Goal: Information Seeking & Learning: Learn about a topic

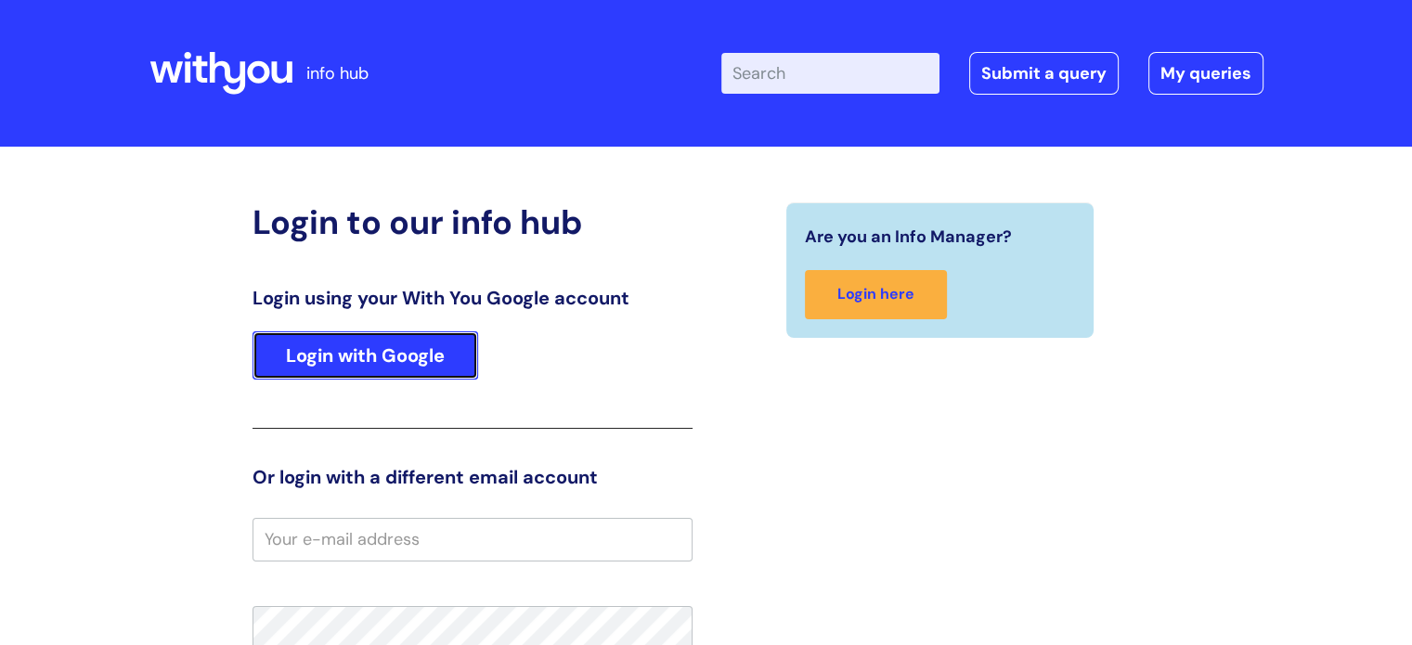
click at [379, 368] on link "Login with Google" at bounding box center [366, 355] width 226 height 48
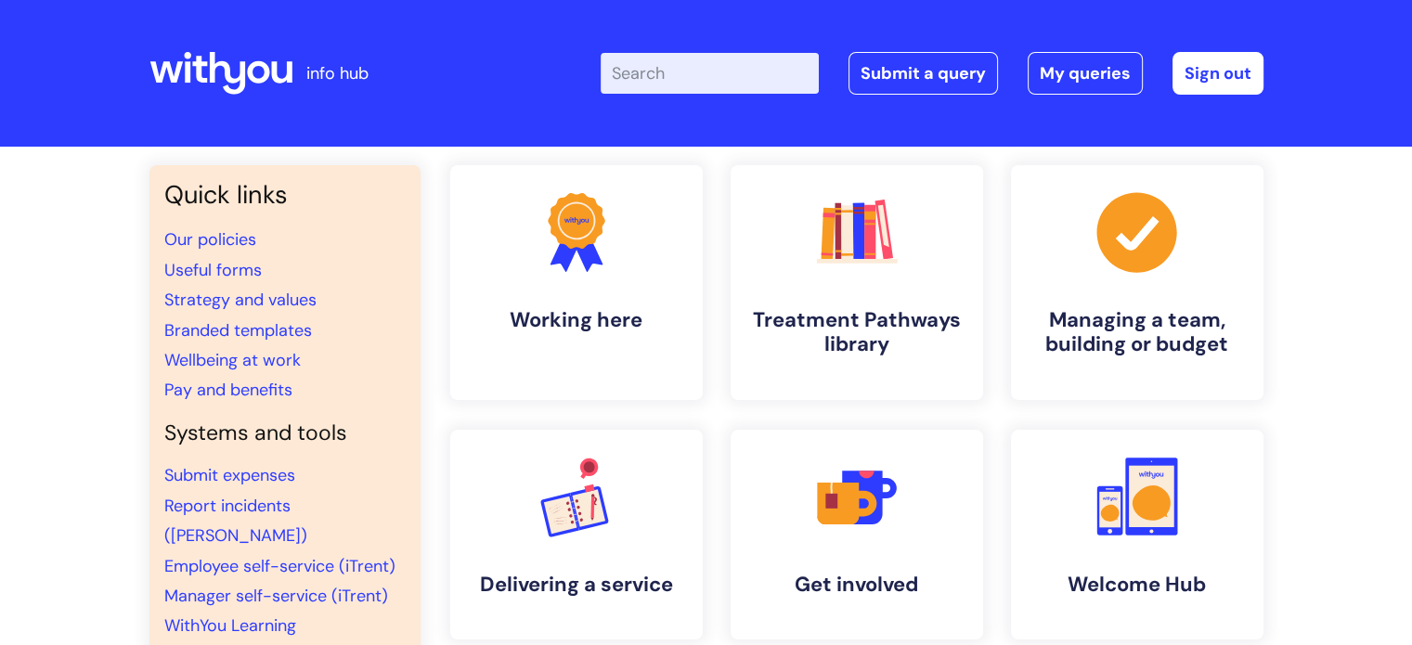
click at [720, 78] on input "Enter your search term here..." at bounding box center [710, 73] width 218 height 41
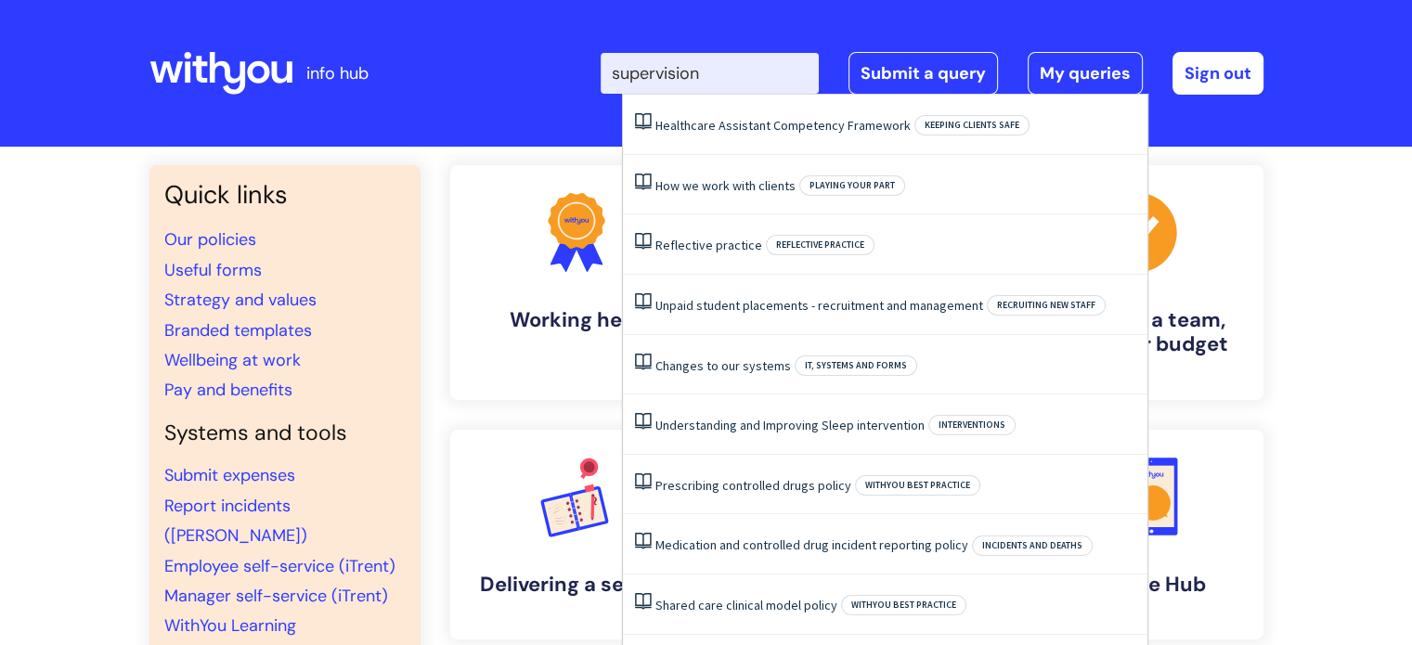
type input "supervision"
click button "Search" at bounding box center [0, 0] width 0 height 0
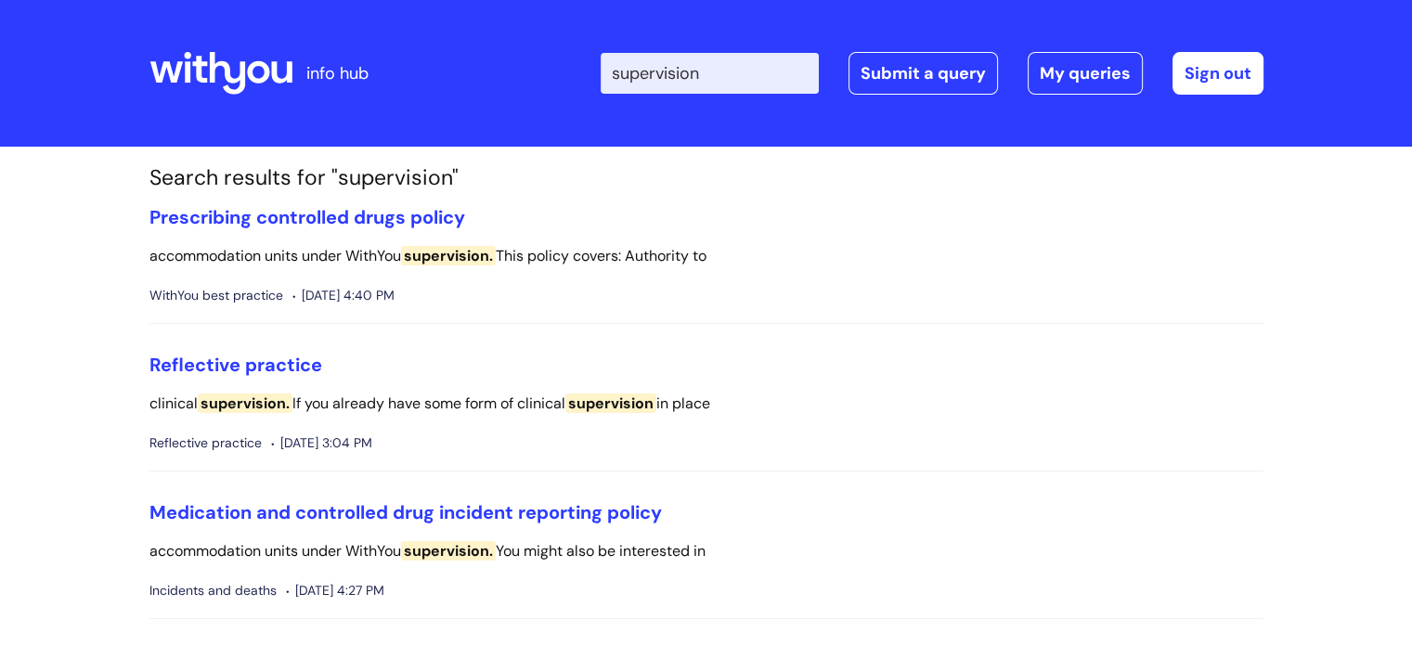
drag, startPoint x: 751, startPoint y: 60, endPoint x: 565, endPoint y: 42, distance: 187.5
click at [565, 42] on div "Enter your search term here... supervision Search Submit a query My queries Wel…" at bounding box center [844, 74] width 837 height 110
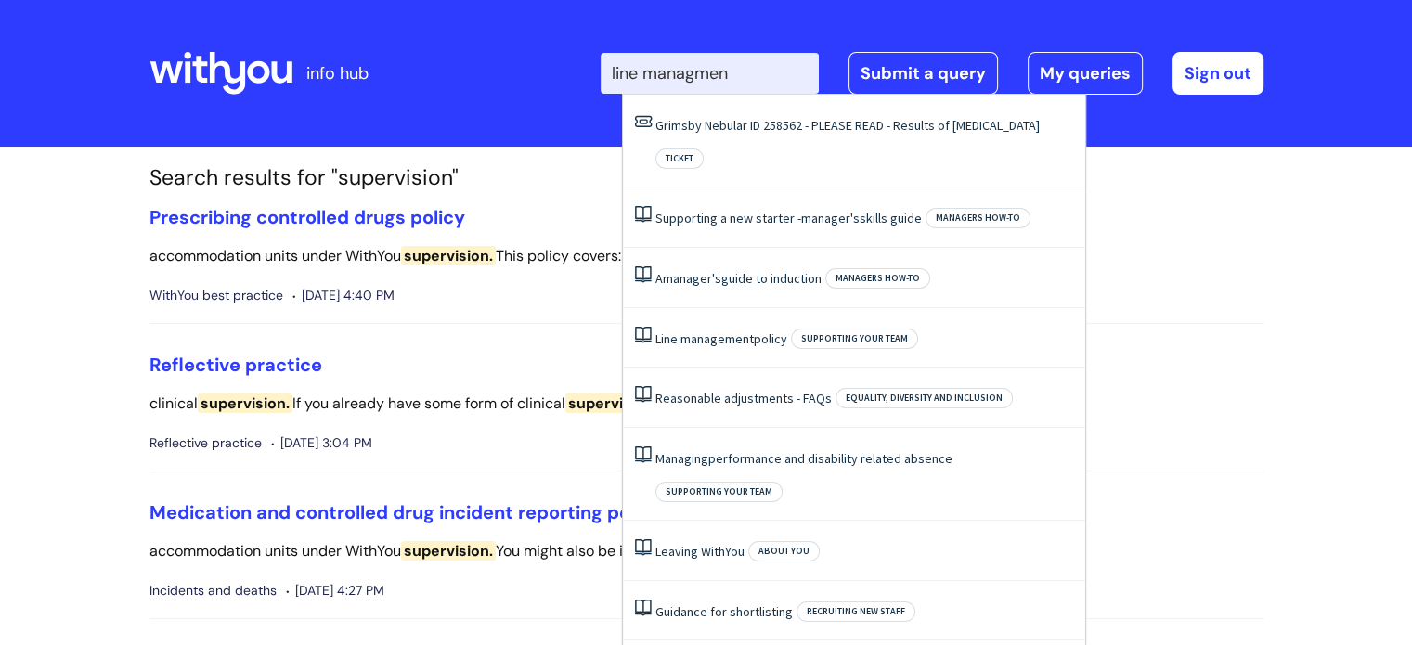
type input "line managment"
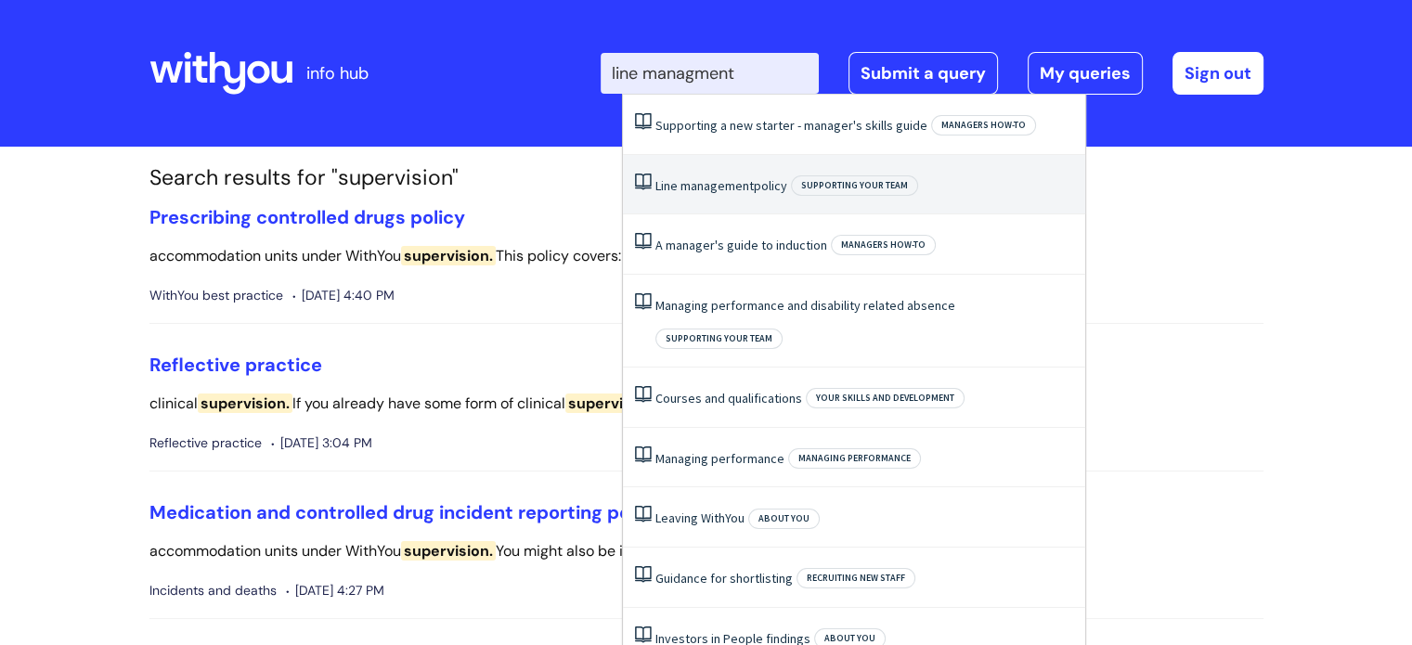
click at [691, 192] on span "management" at bounding box center [717, 185] width 73 height 17
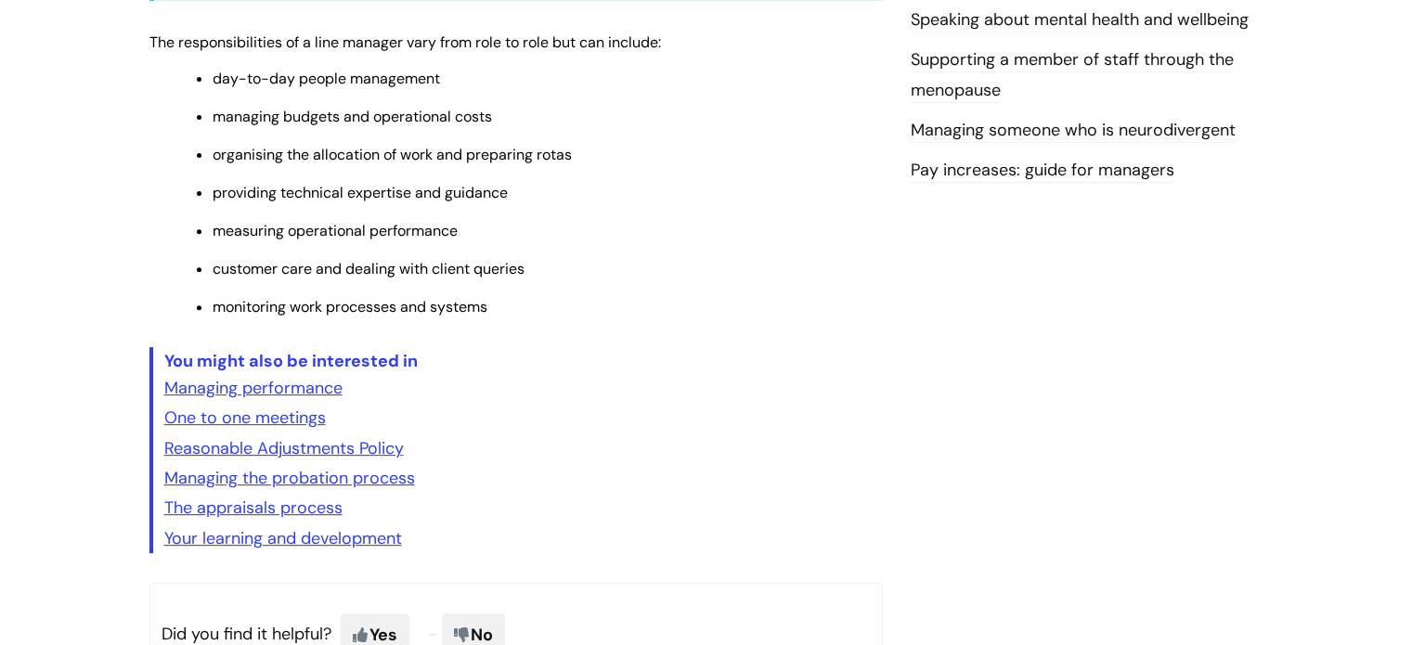
scroll to position [750, 0]
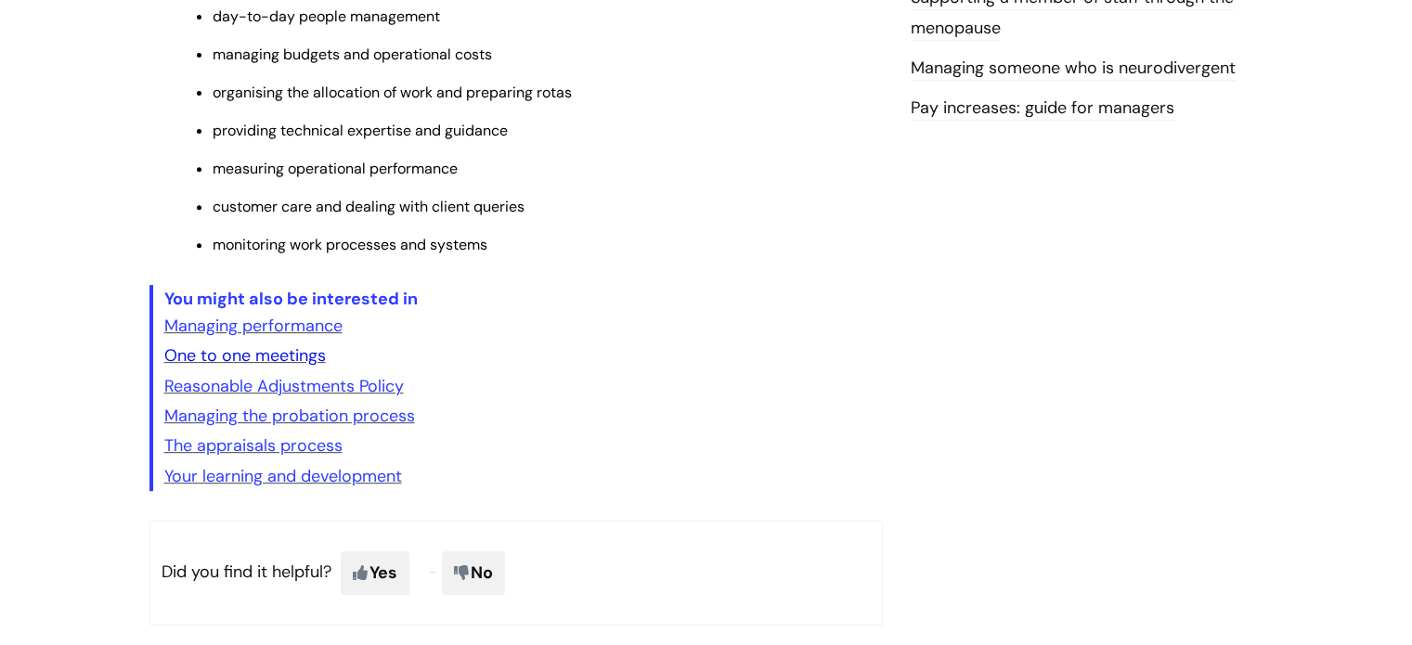
click at [257, 361] on link "One to one meetings" at bounding box center [245, 355] width 162 height 22
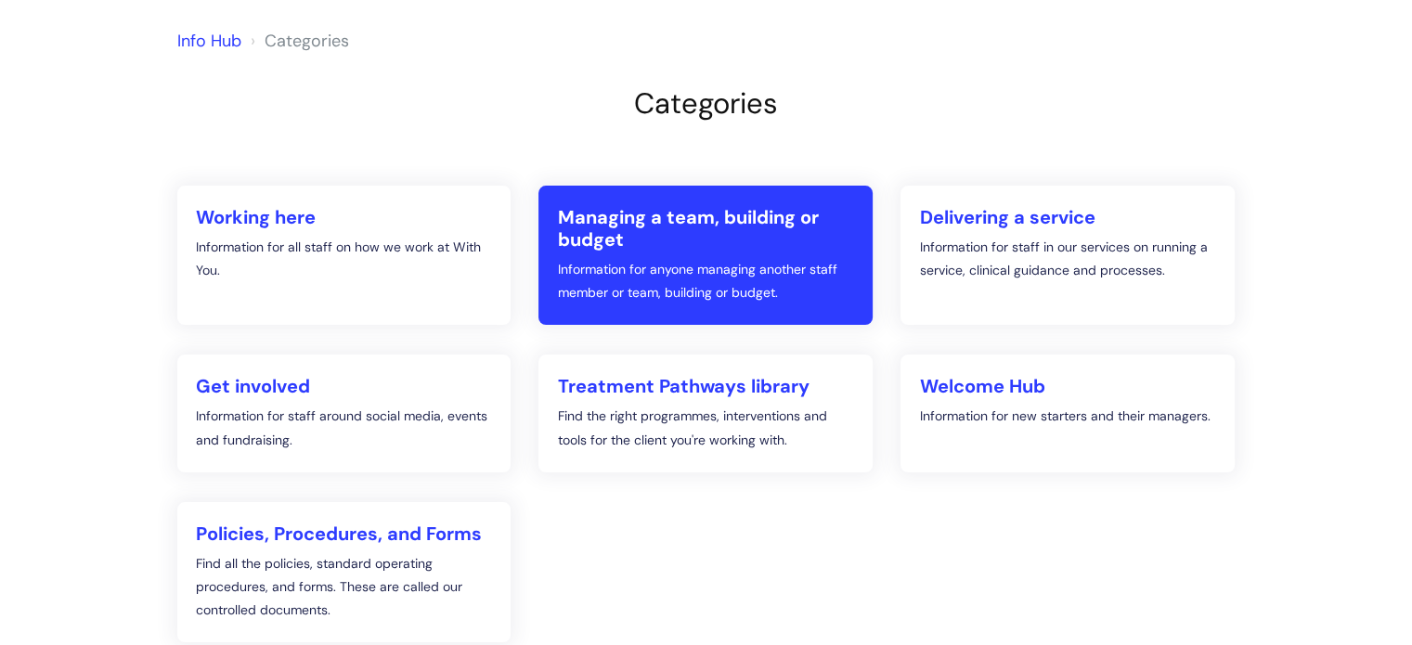
scroll to position [219, 0]
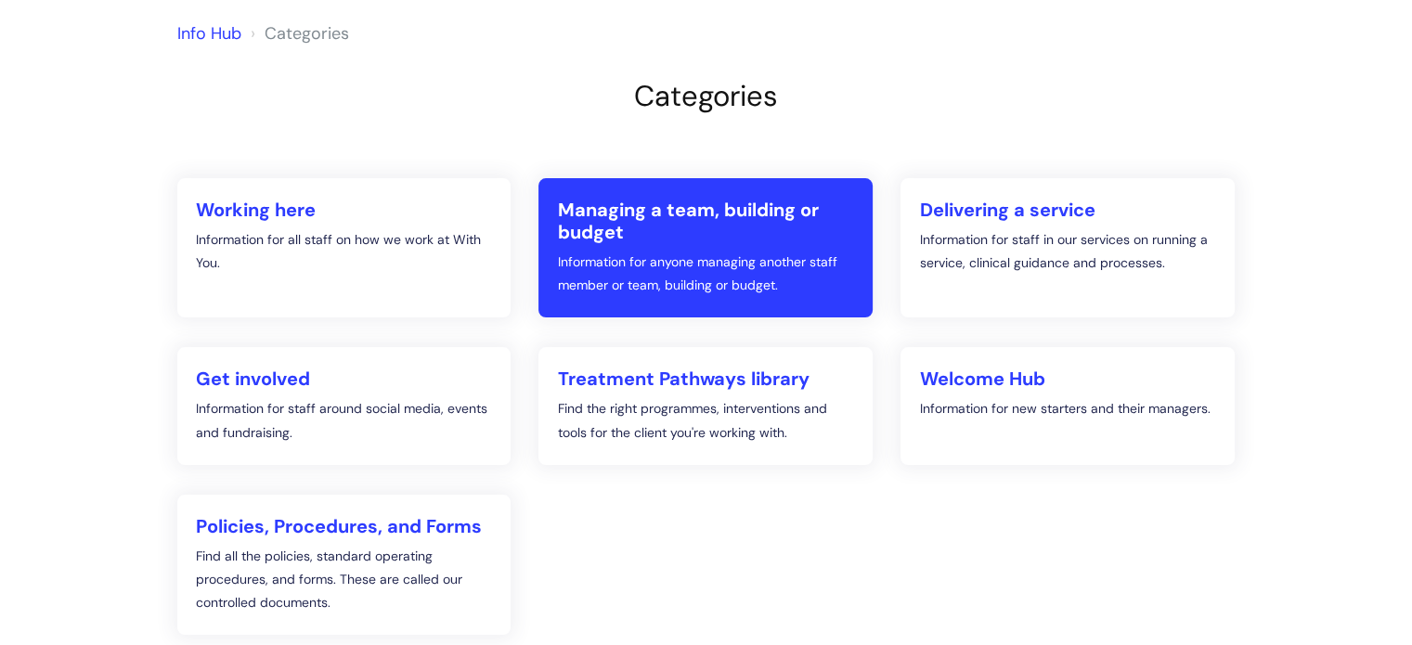
click at [609, 274] on p "Information for anyone managing another staff member or team, building or budge…" at bounding box center [705, 274] width 297 height 46
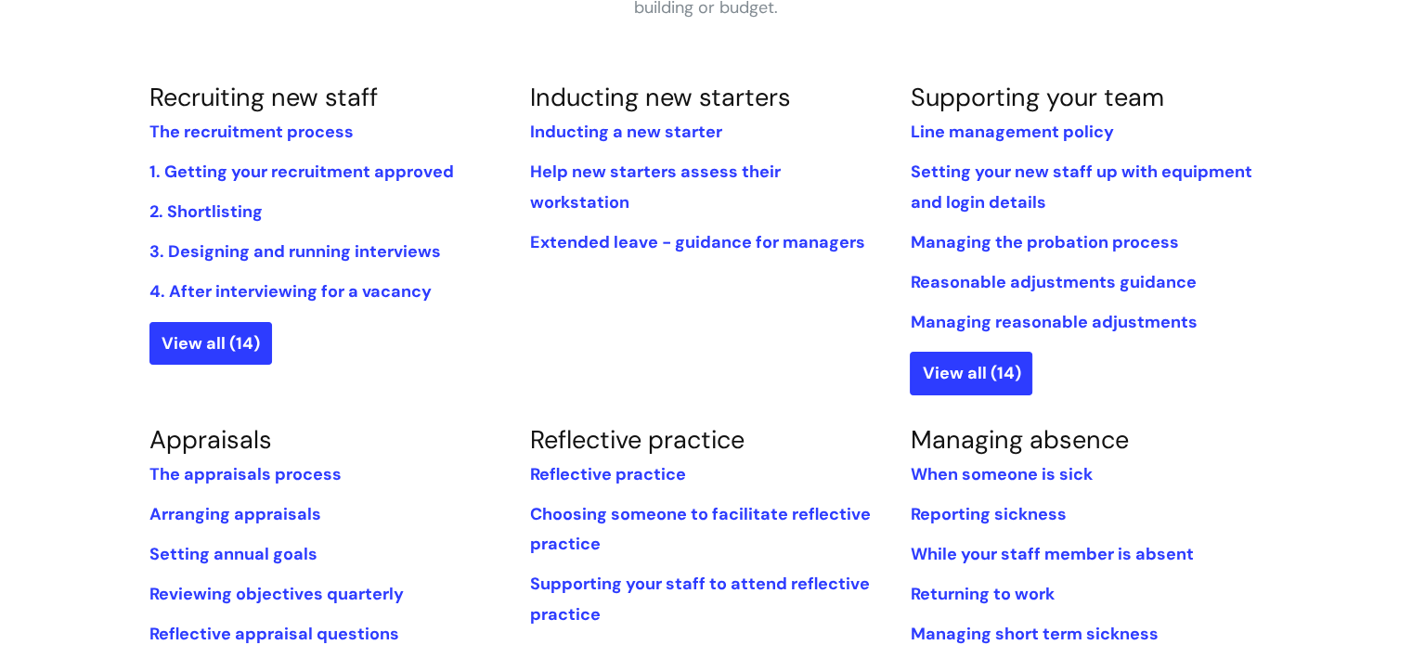
scroll to position [412, 0]
click at [977, 127] on link "Line management policy" at bounding box center [1011, 132] width 203 height 22
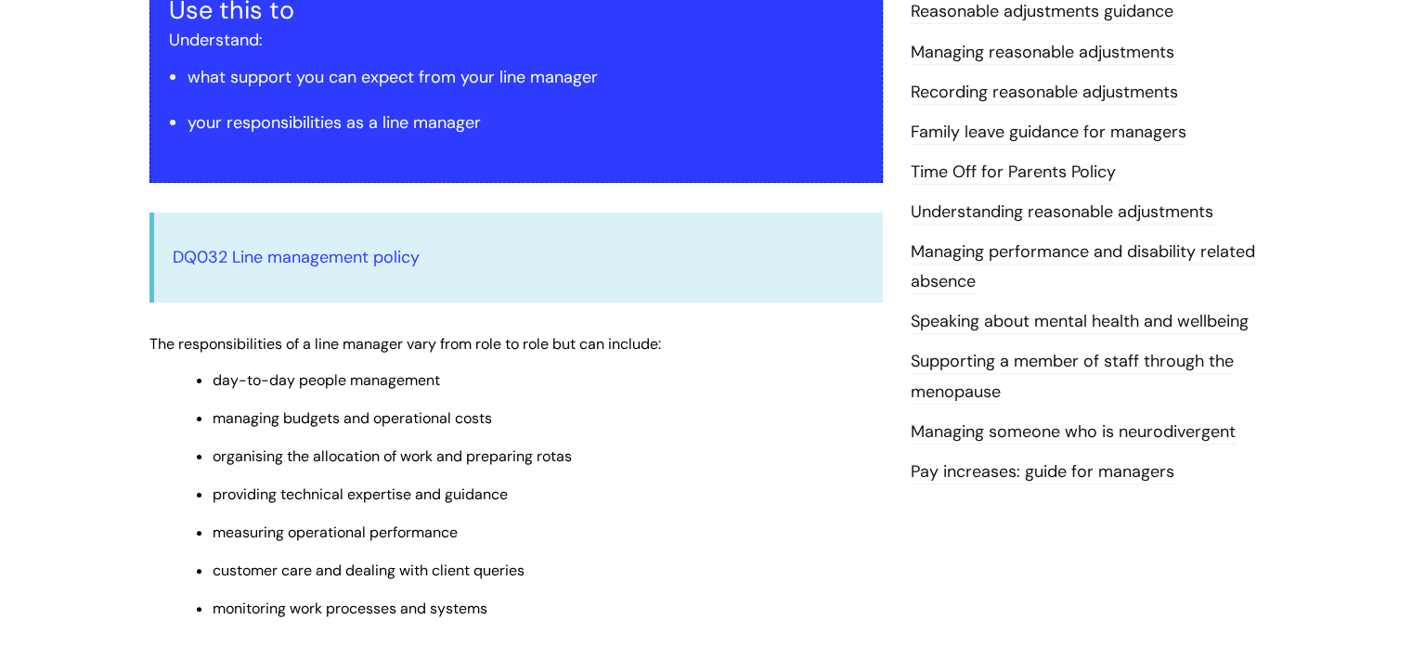
scroll to position [386, 0]
click at [940, 311] on link "Speaking about mental health and wellbeing" at bounding box center [1080, 322] width 338 height 24
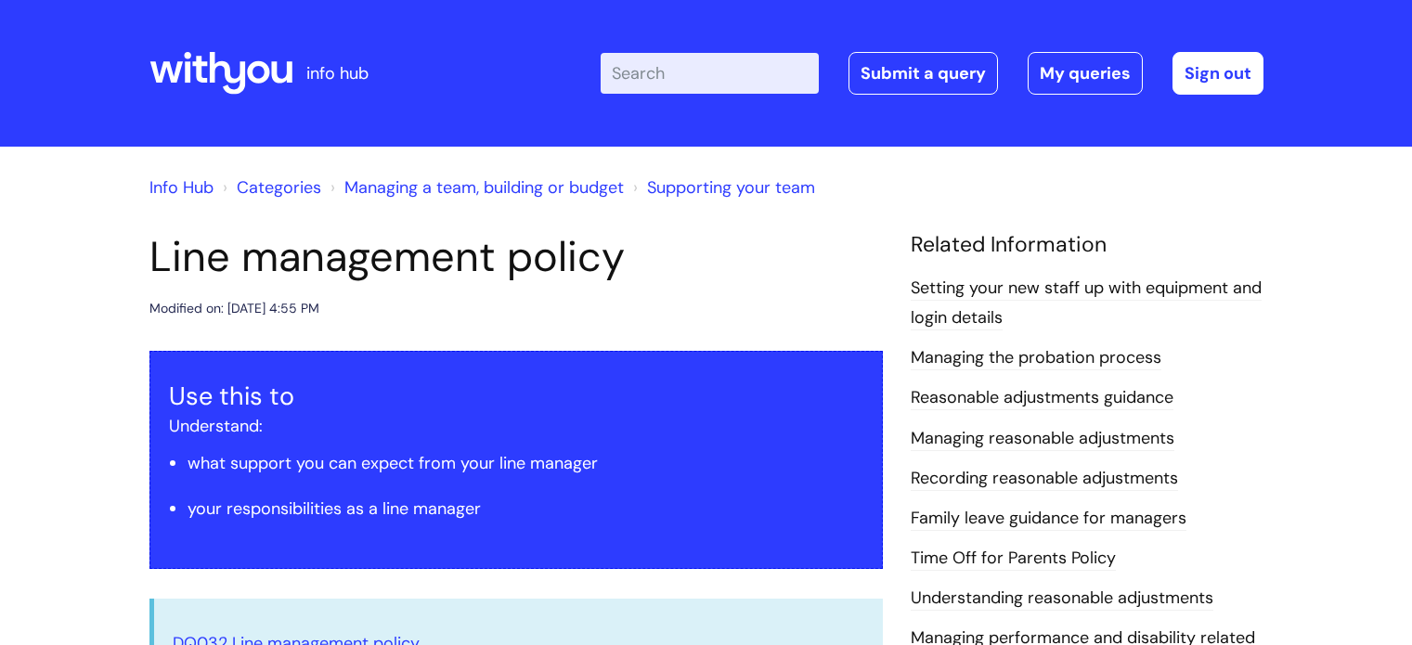
scroll to position [388, 0]
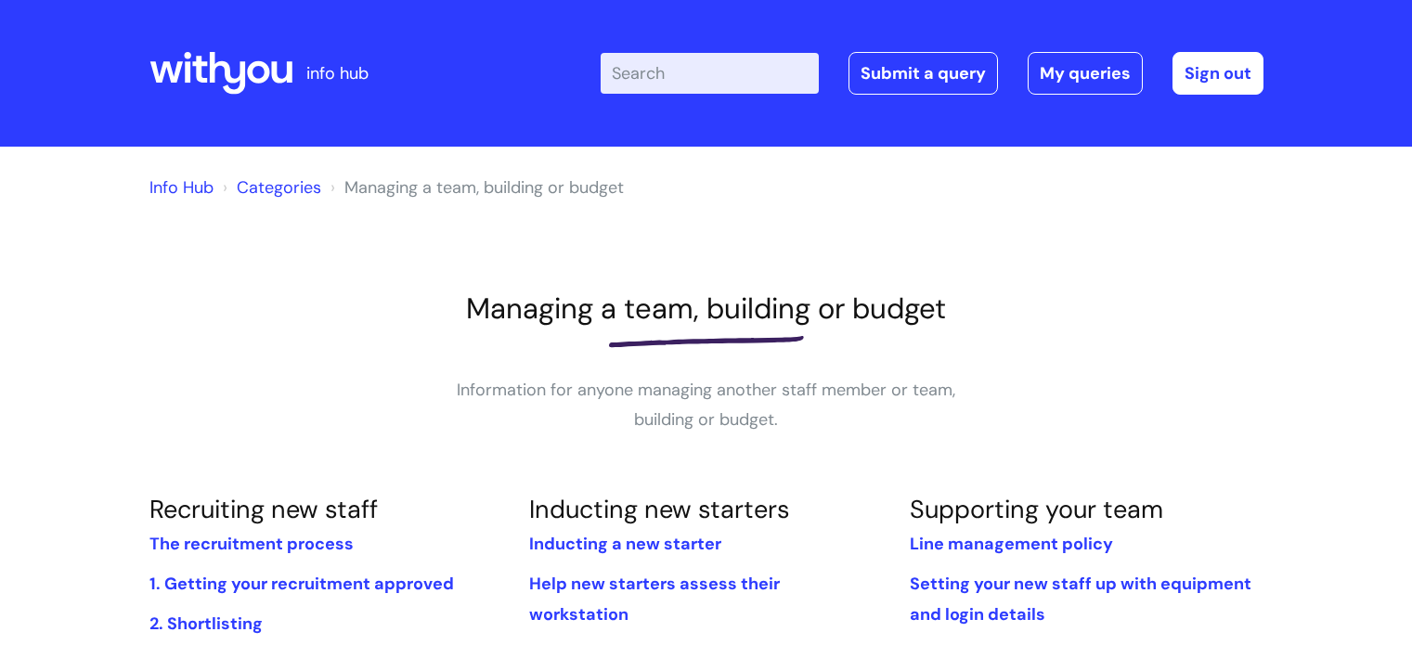
scroll to position [409, 0]
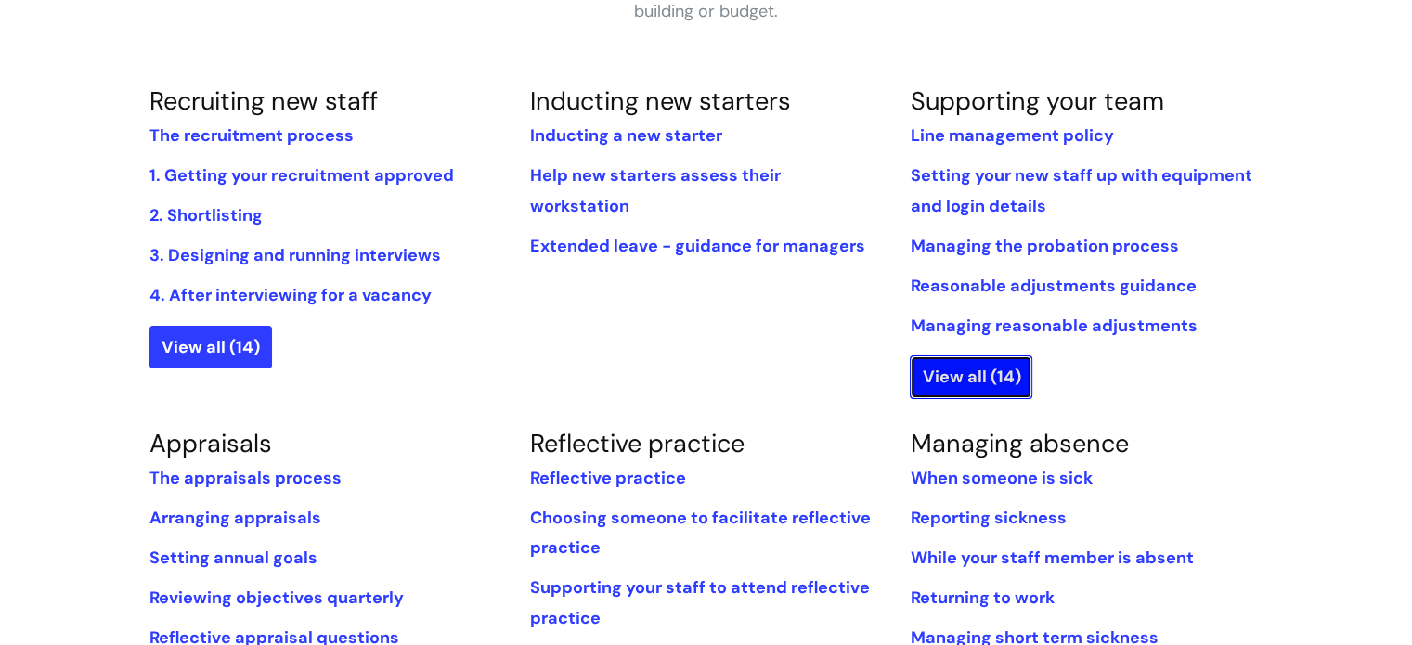
click at [953, 374] on link "View all (14)" at bounding box center [971, 377] width 123 height 43
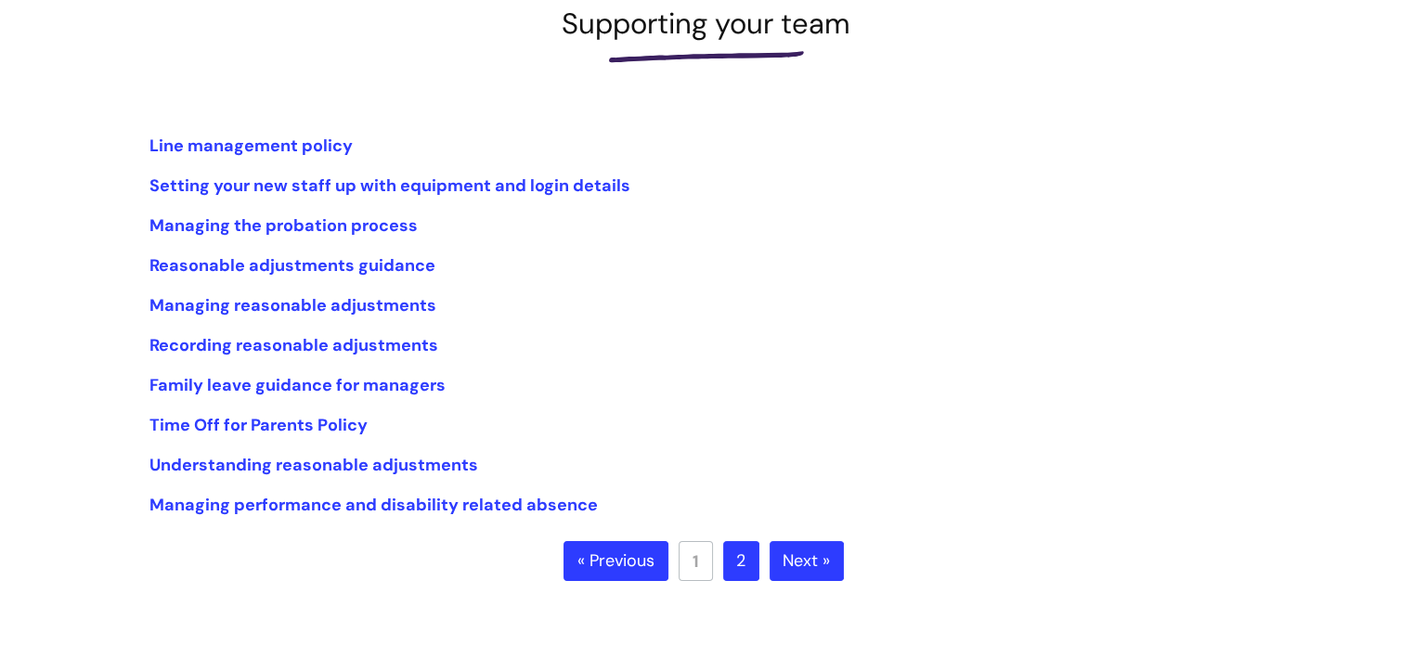
scroll to position [286, 0]
click at [824, 557] on link "Next »" at bounding box center [807, 560] width 74 height 41
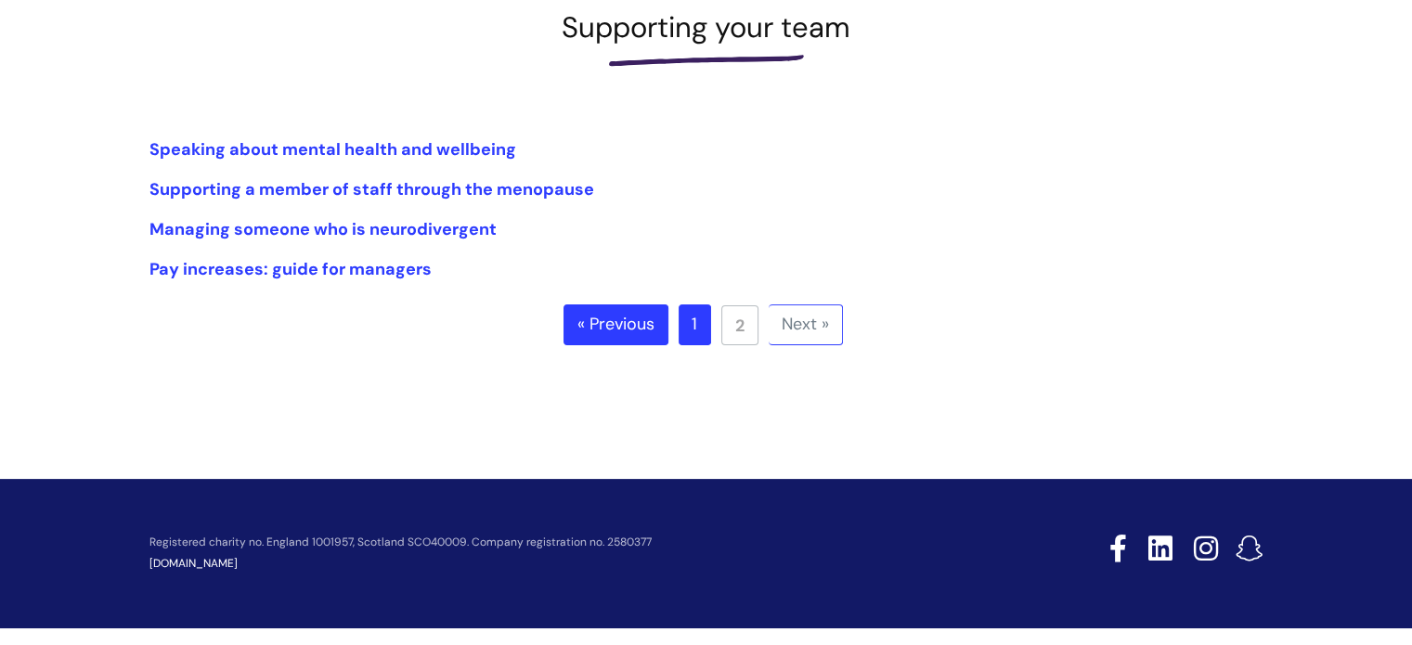
scroll to position [253, 0]
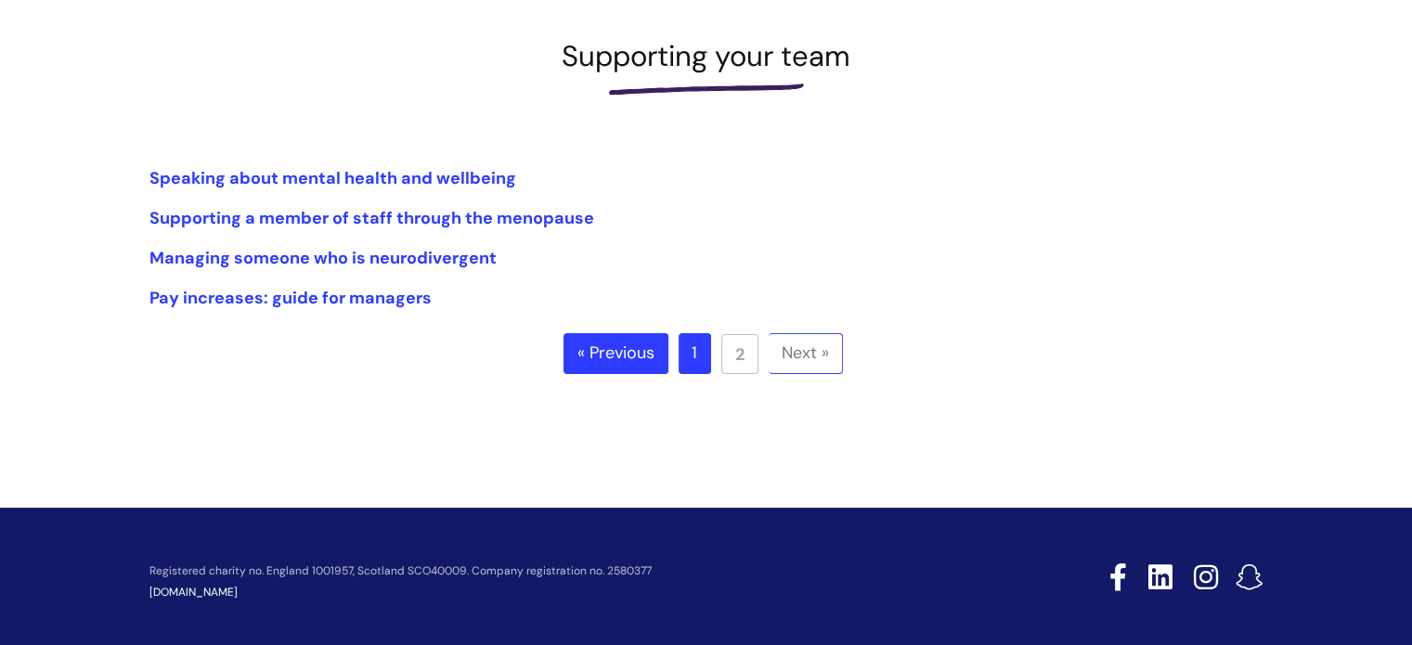
click at [622, 367] on link "« Previous" at bounding box center [616, 353] width 105 height 41
